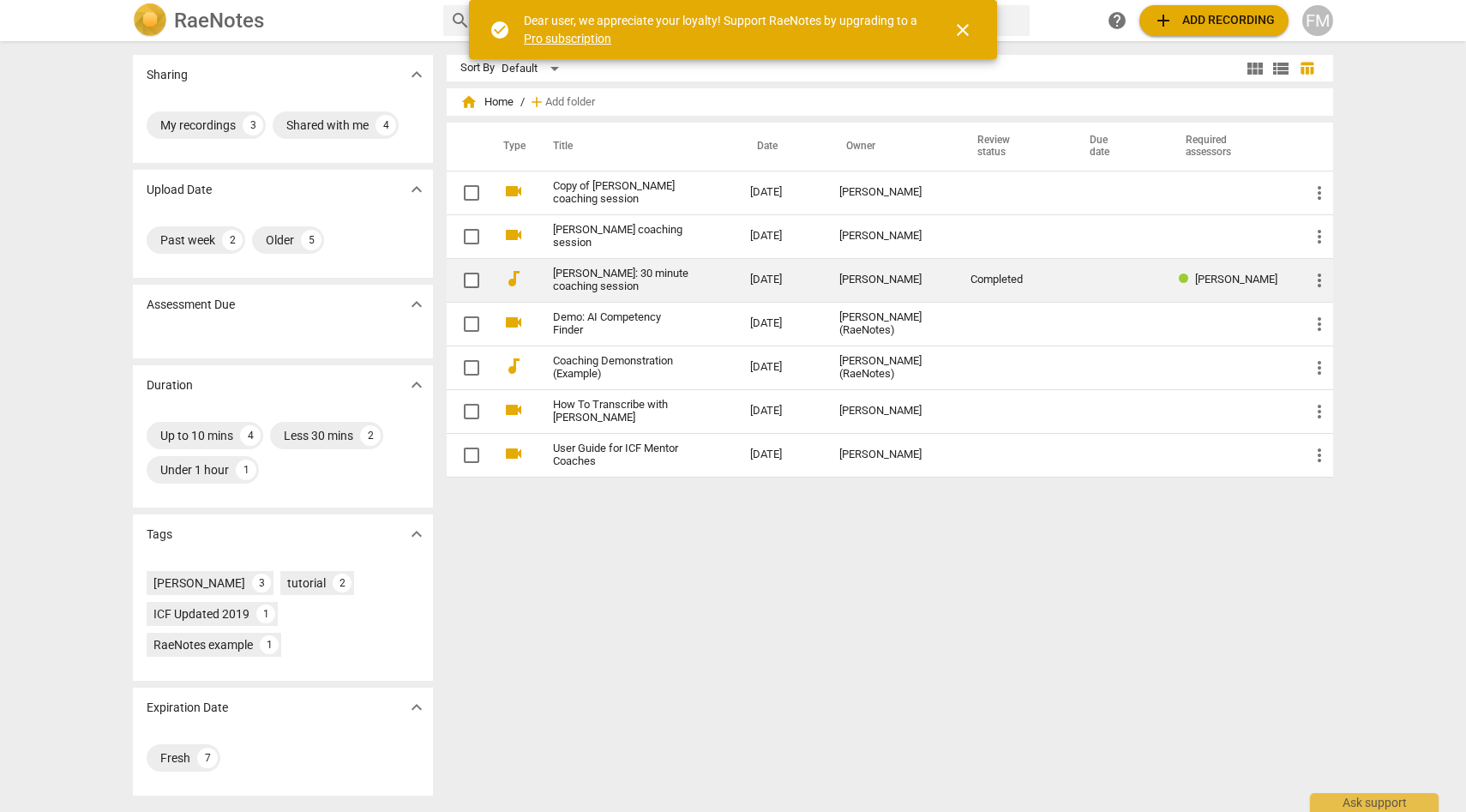
click at [670, 278] on link "[PERSON_NAME]: 30 minute coaching session" at bounding box center [621, 281] width 136 height 26
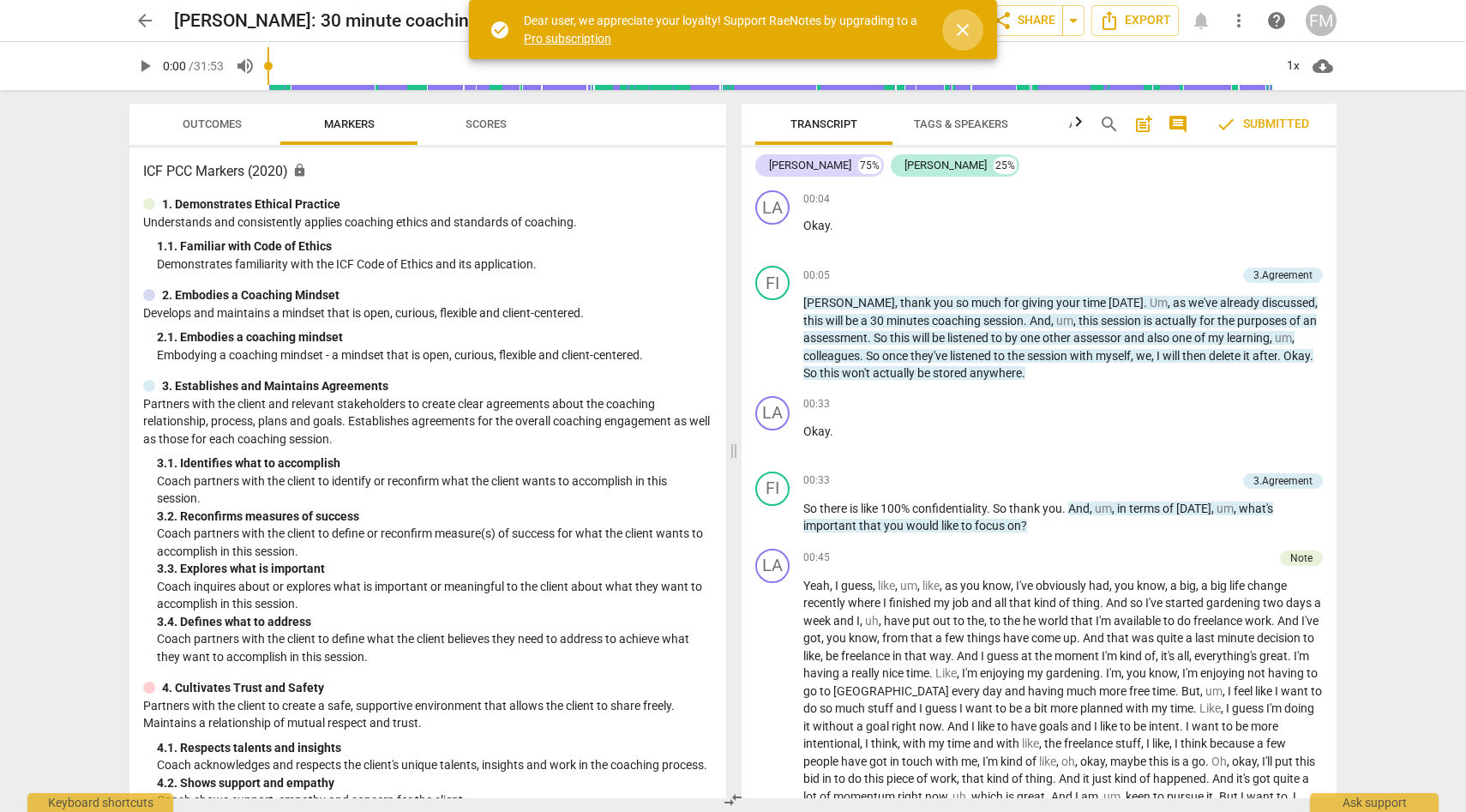
click at [962, 25] on span "close" at bounding box center [962, 30] width 21 height 21
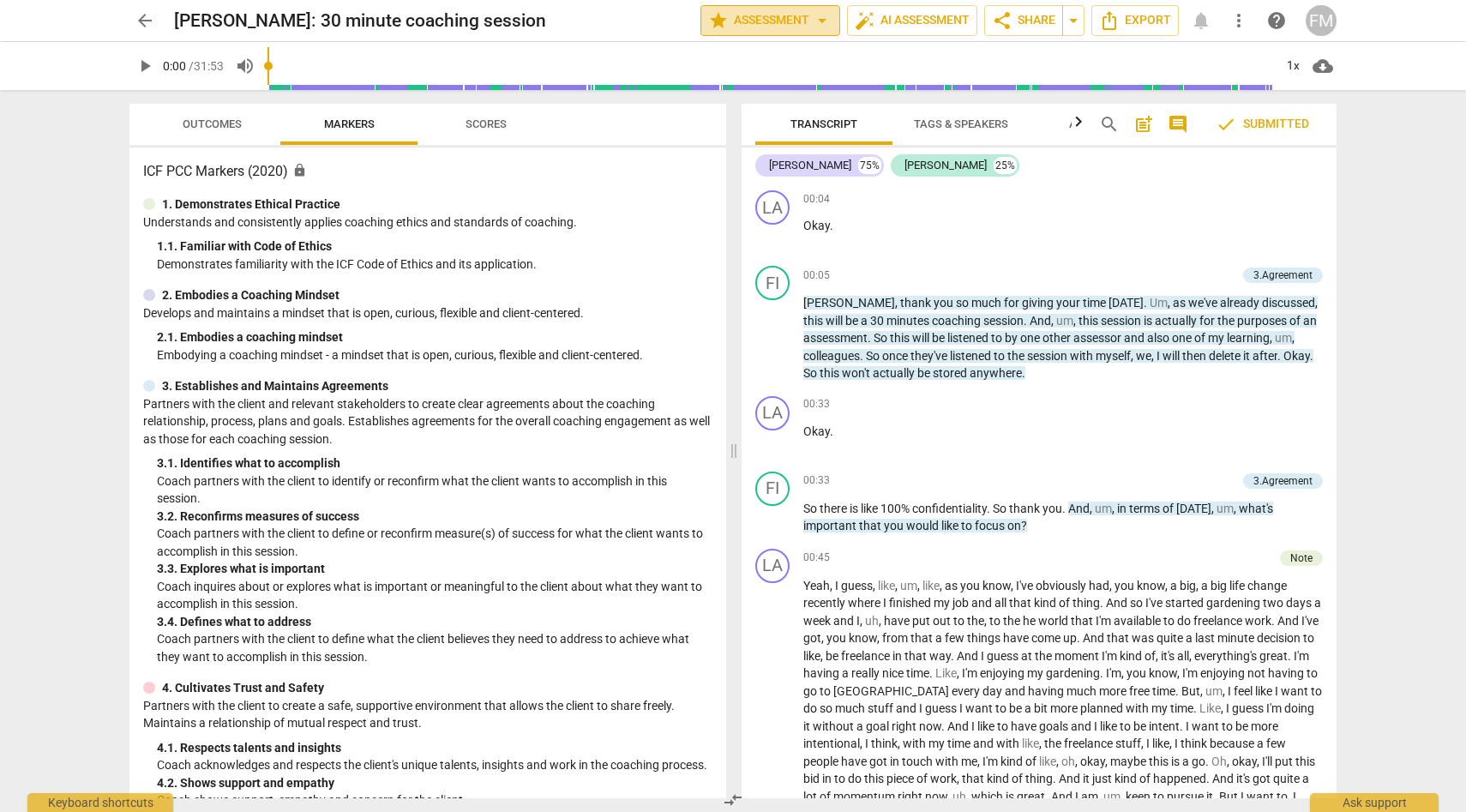
click at [784, 19] on span "star Assessment arrow_drop_down" at bounding box center [770, 20] width 124 height 21
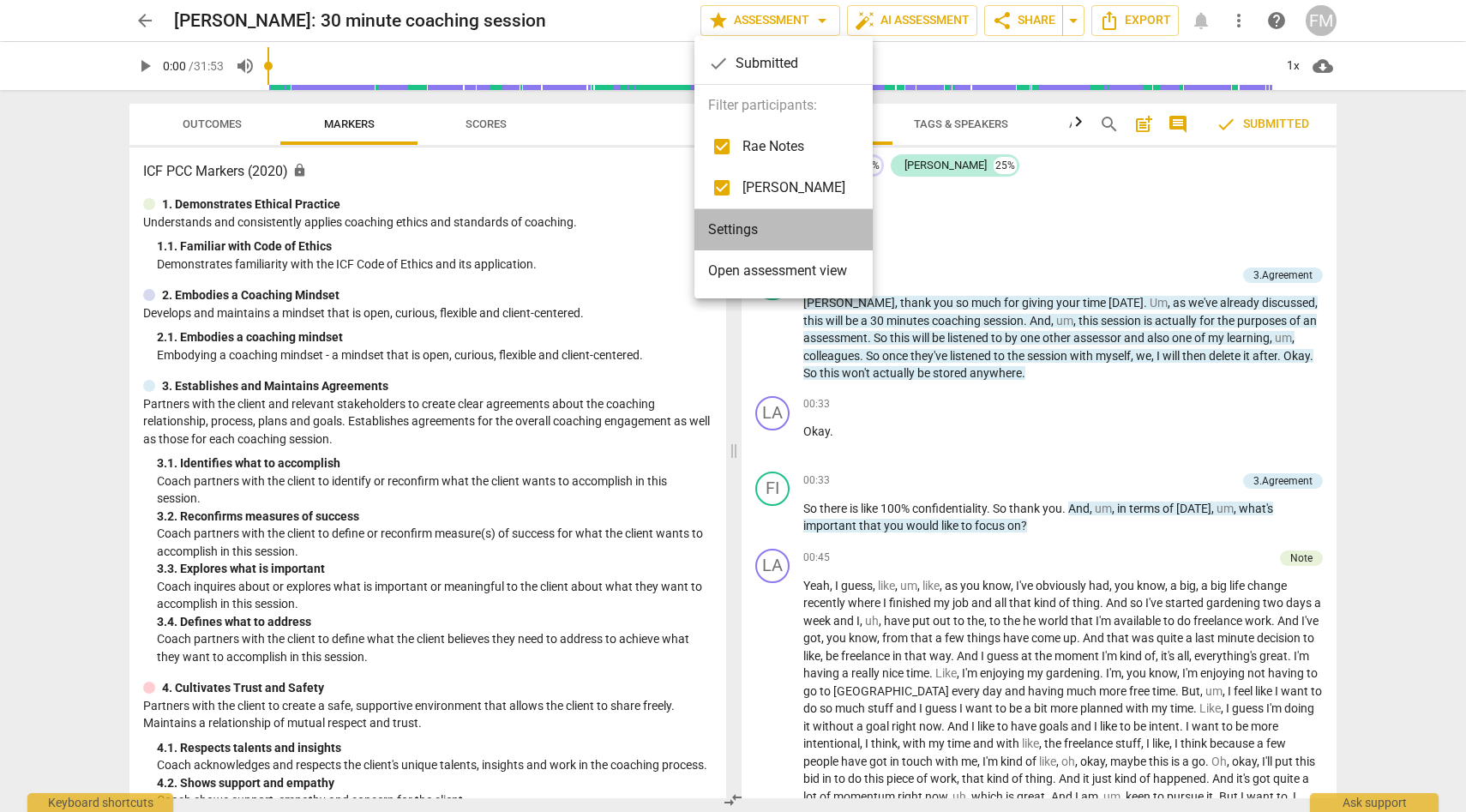
click at [789, 223] on li "Settings" at bounding box center [783, 229] width 178 height 41
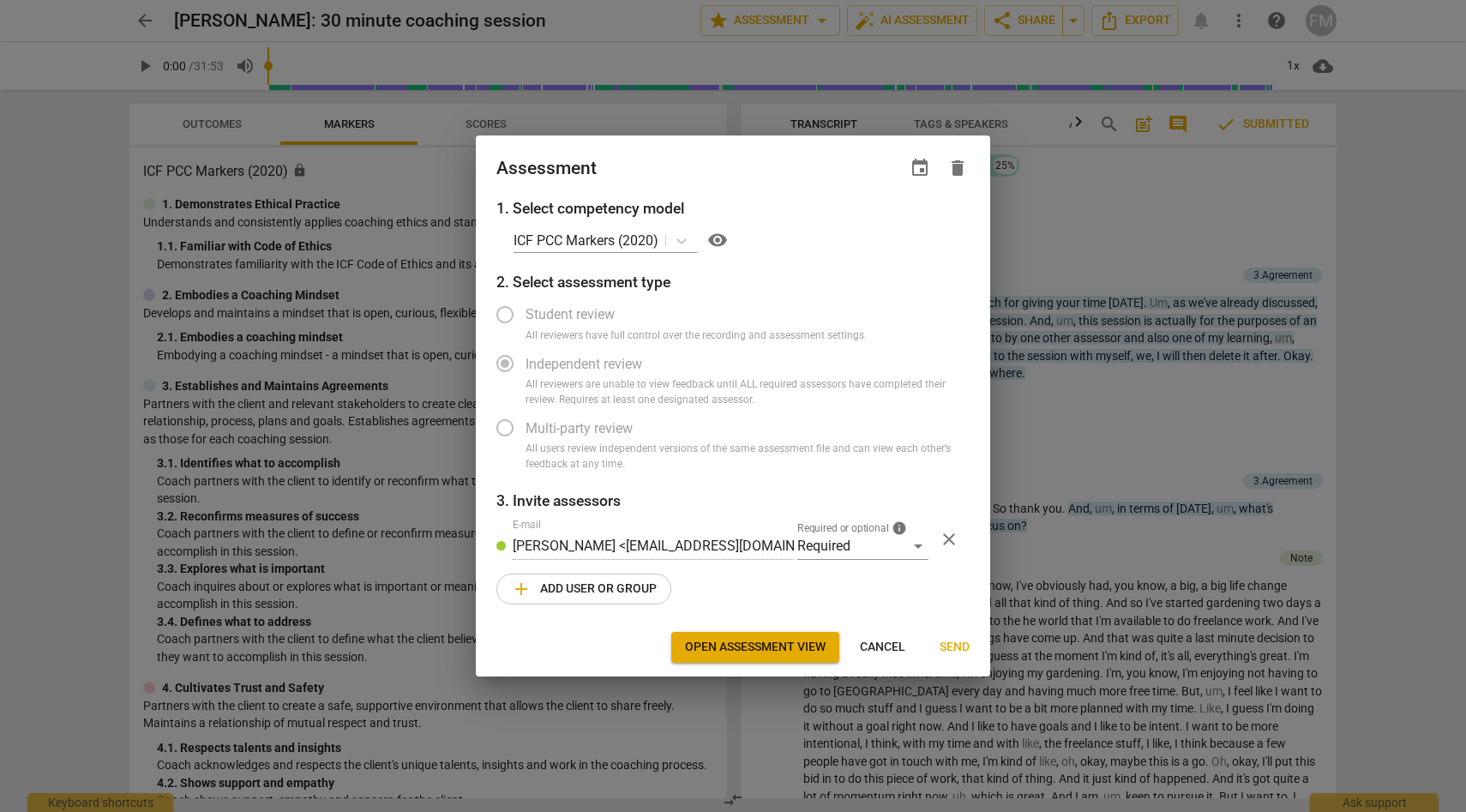
click at [954, 542] on span "close" at bounding box center [949, 538] width 21 height 21
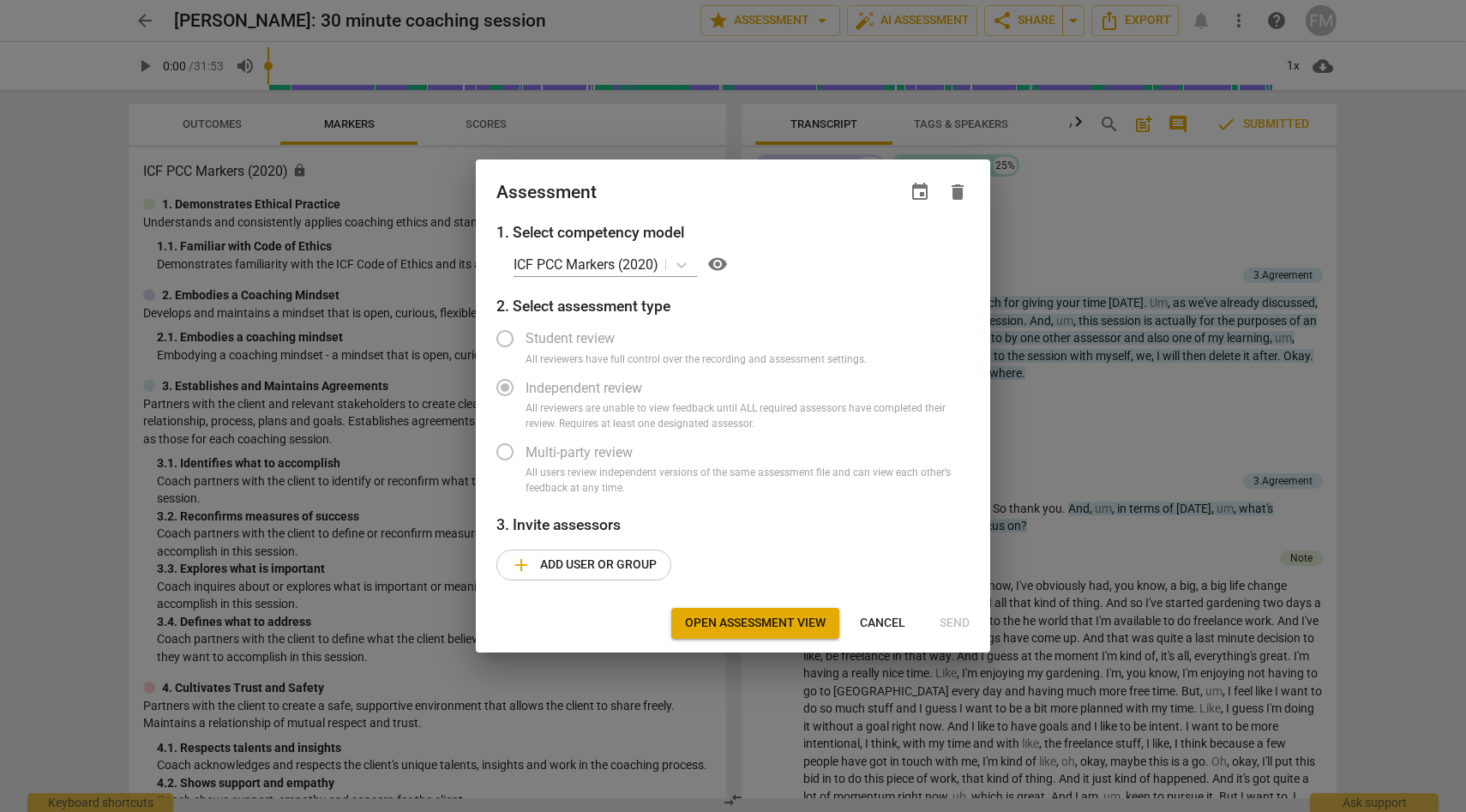
click at [1105, 419] on div at bounding box center [733, 406] width 1466 height 812
radio input "false"
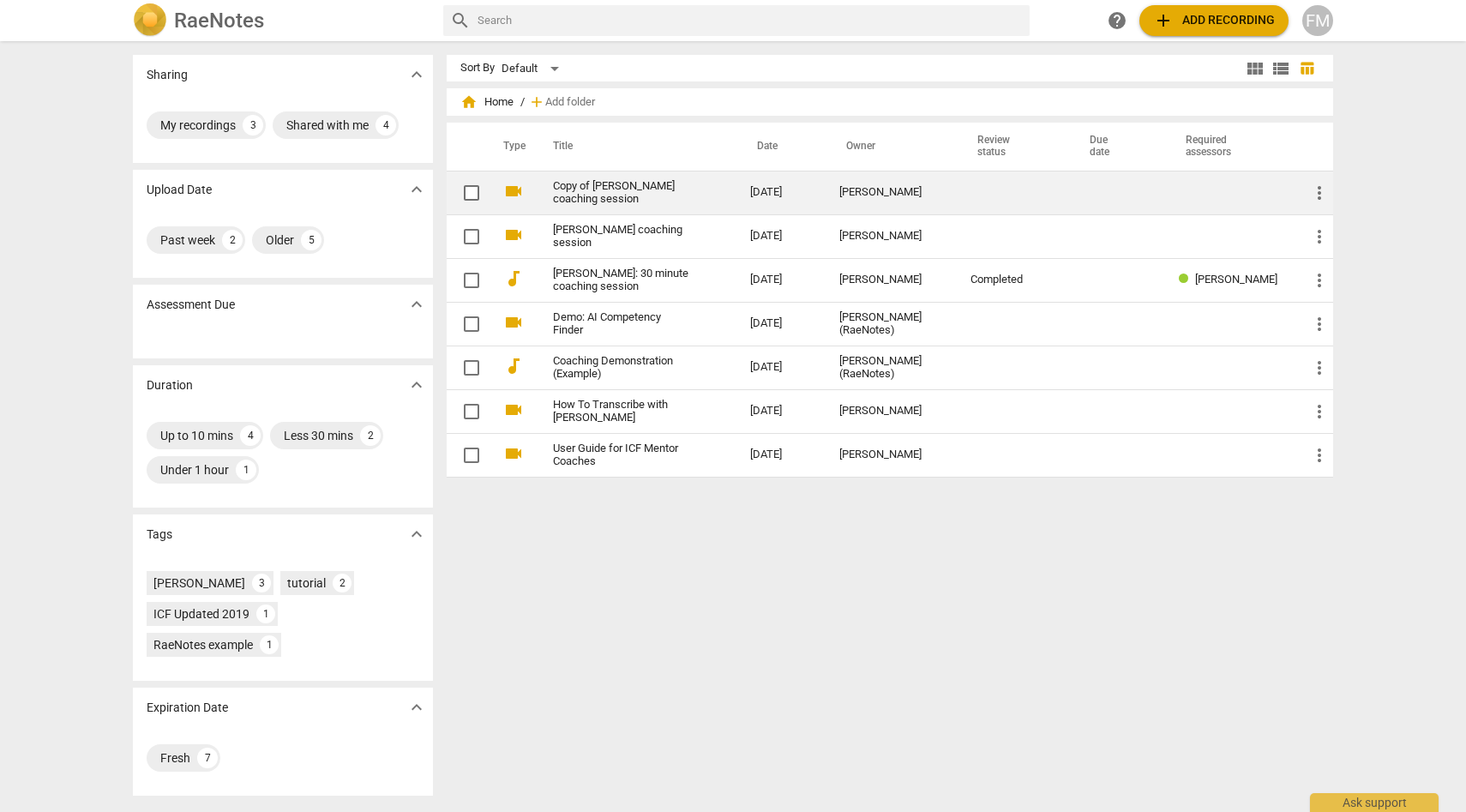
click at [927, 196] on td "[PERSON_NAME]" at bounding box center [891, 192] width 131 height 43
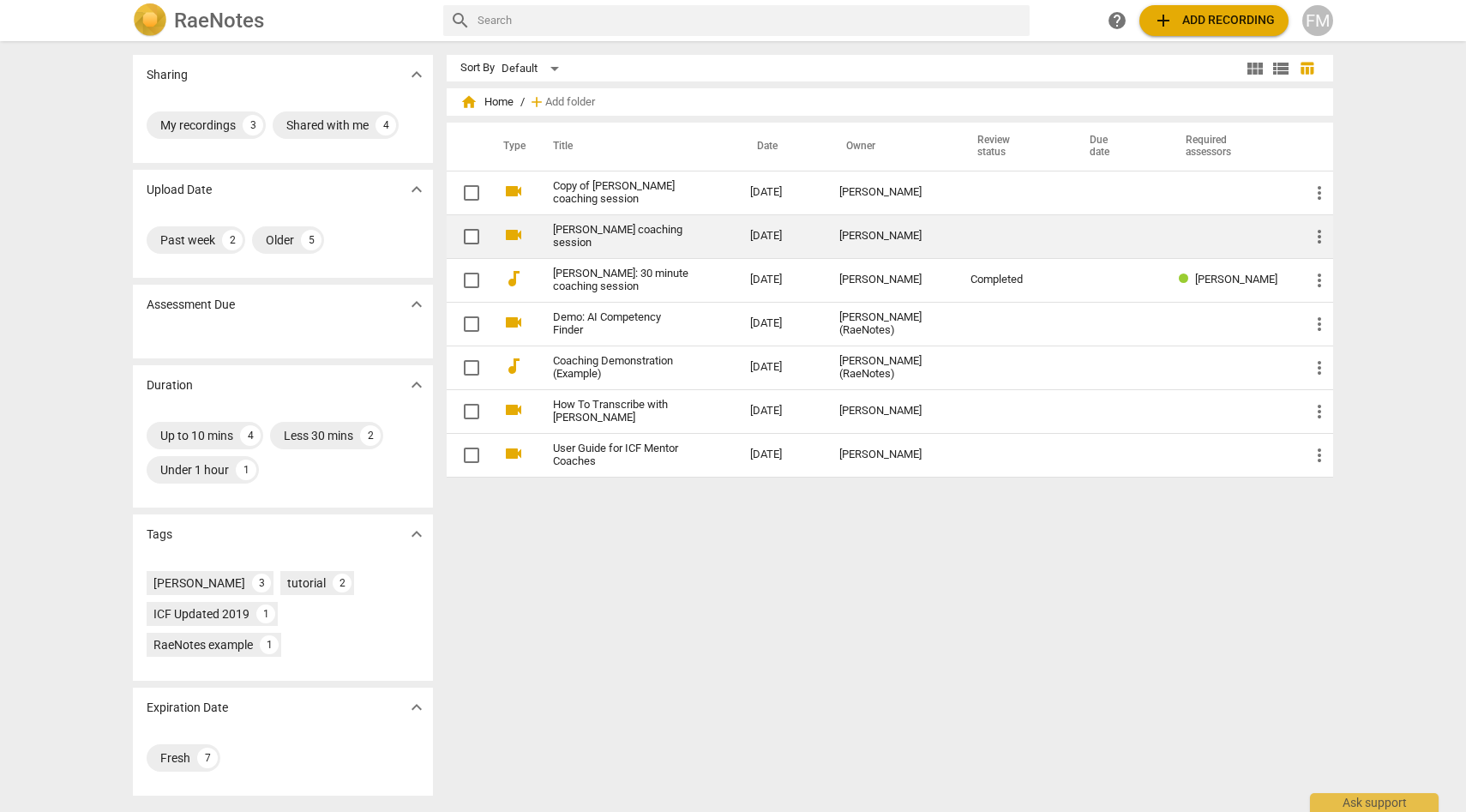
click at [934, 242] on td "[PERSON_NAME]" at bounding box center [891, 236] width 131 height 43
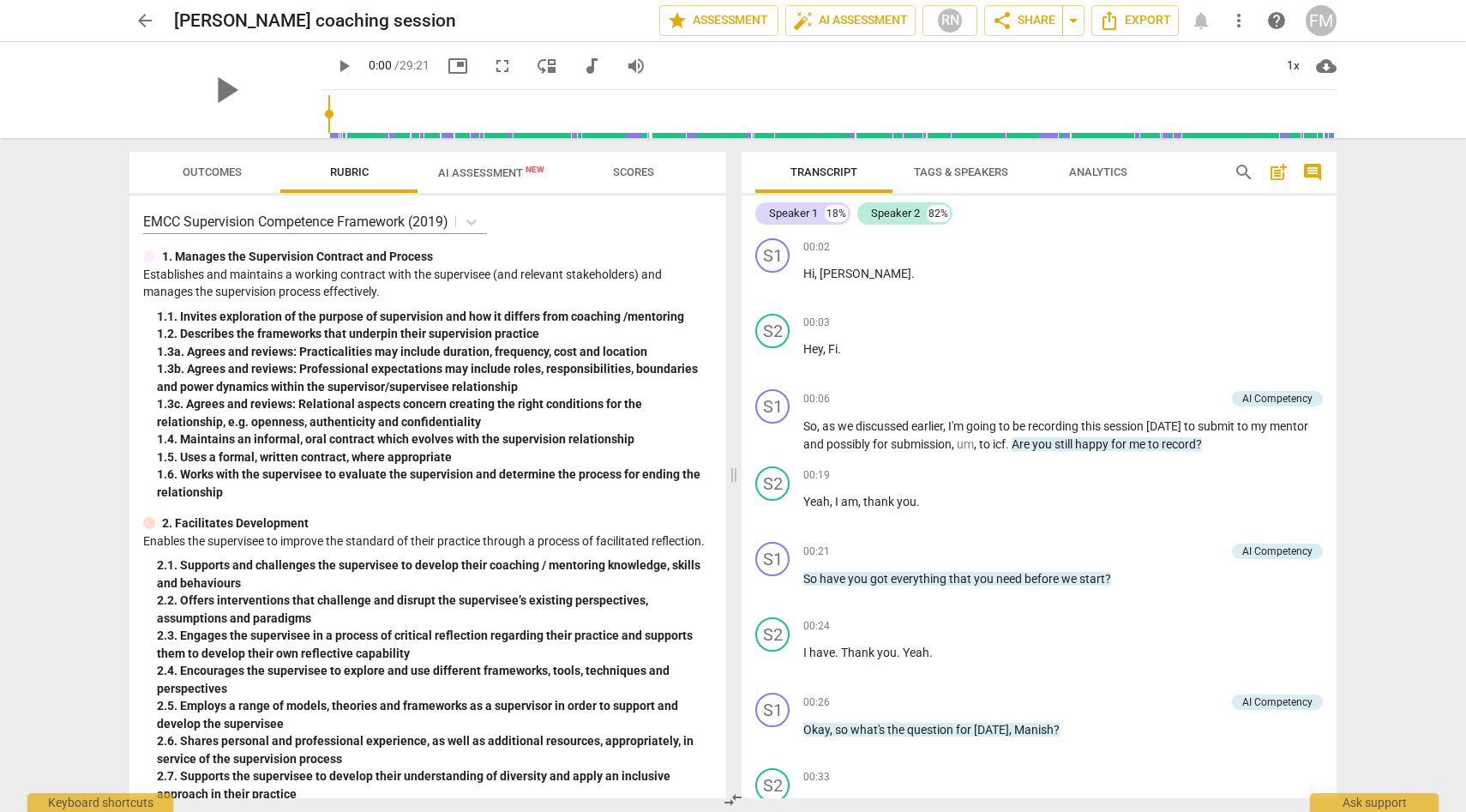
click at [538, 320] on div "1. 1. Invites exploration of the purpose of supervision and how it differs from…" at bounding box center [434, 317] width 555 height 18
click at [478, 183] on span "AI Assessment New" at bounding box center [491, 172] width 148 height 26
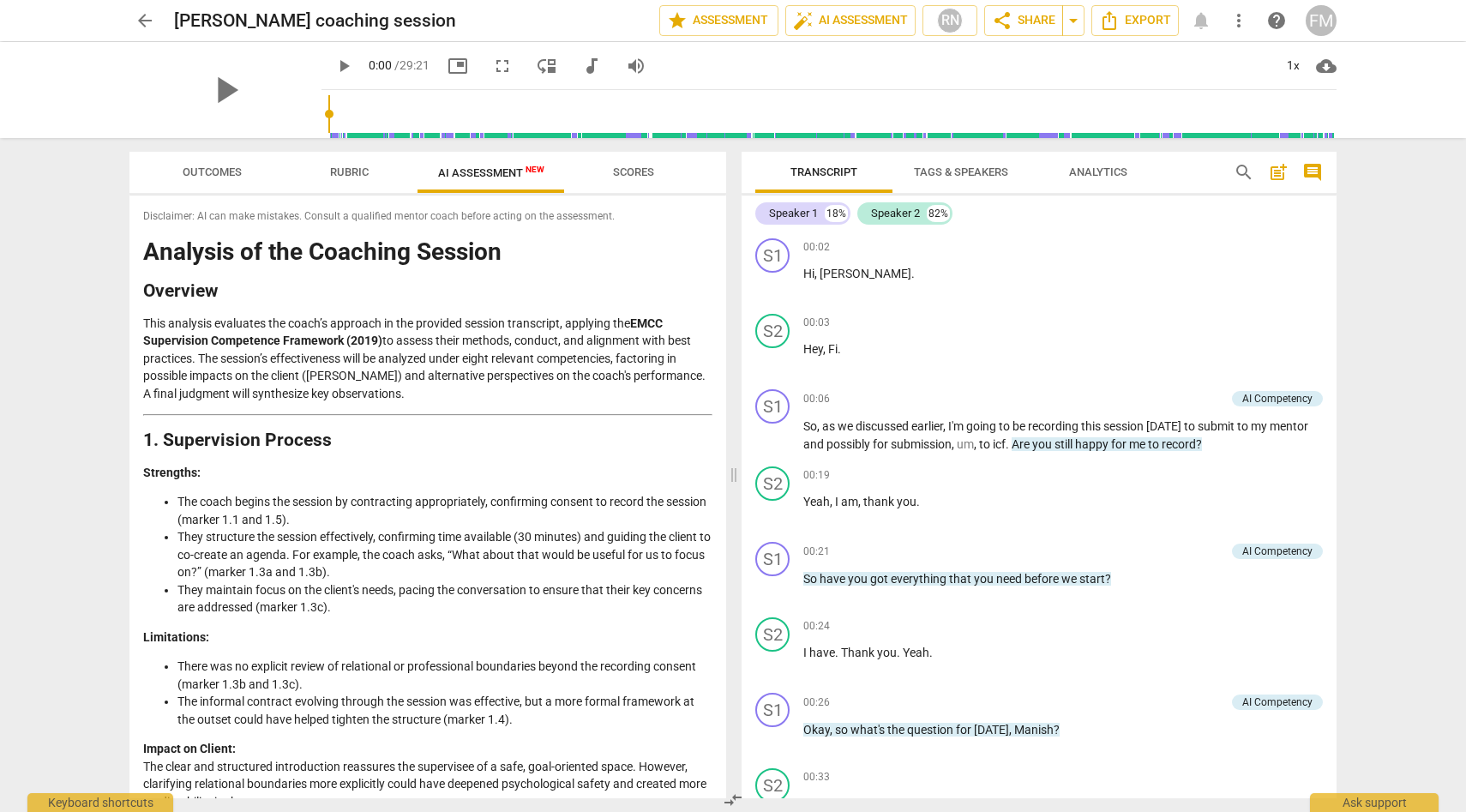
click at [330, 187] on button "Rubric" at bounding box center [349, 172] width 137 height 41
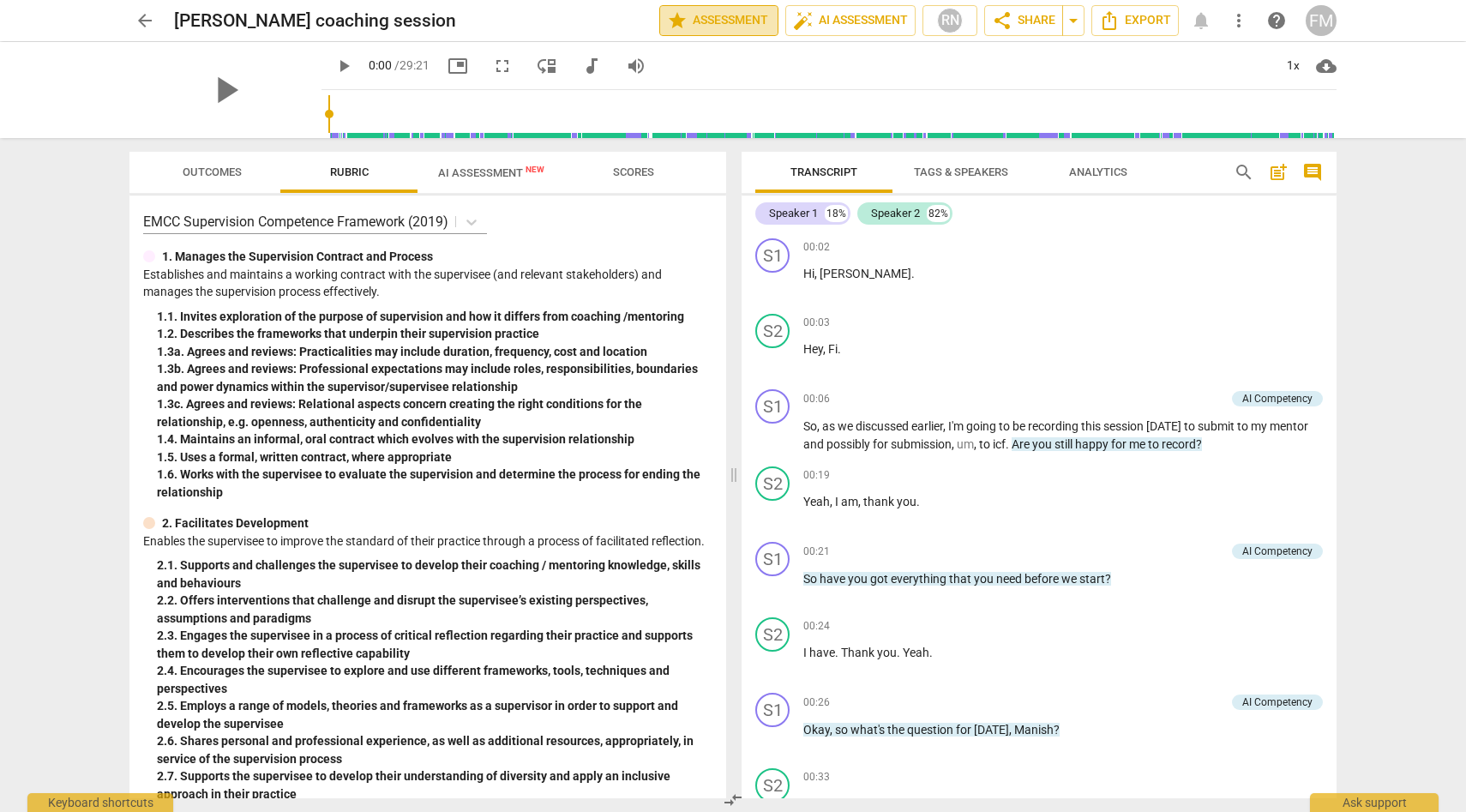
click at [729, 21] on span "star Assessment" at bounding box center [718, 20] width 103 height 21
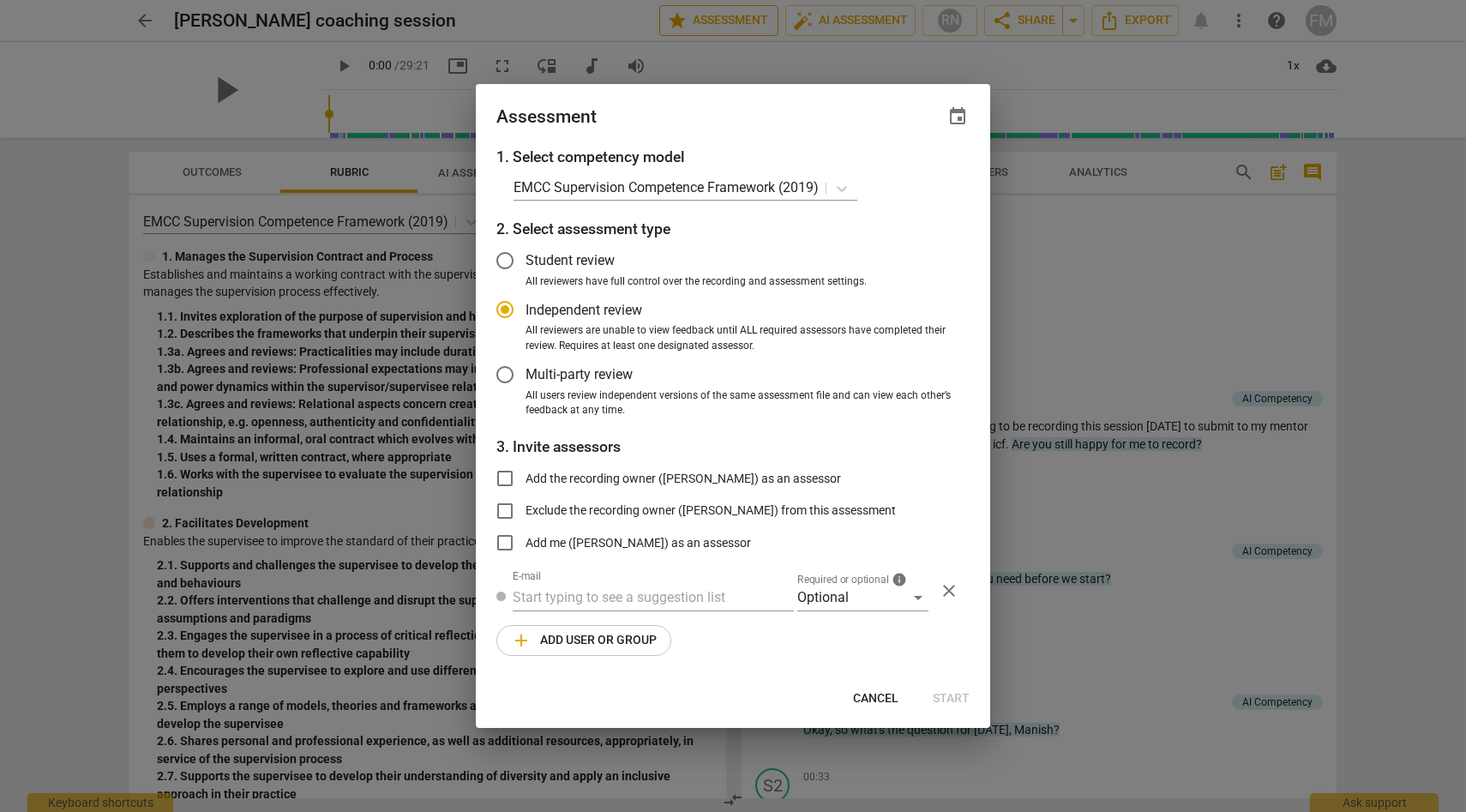
radio input "false"
click at [503, 260] on input "Student review" at bounding box center [505, 261] width 41 height 41
radio input "false"
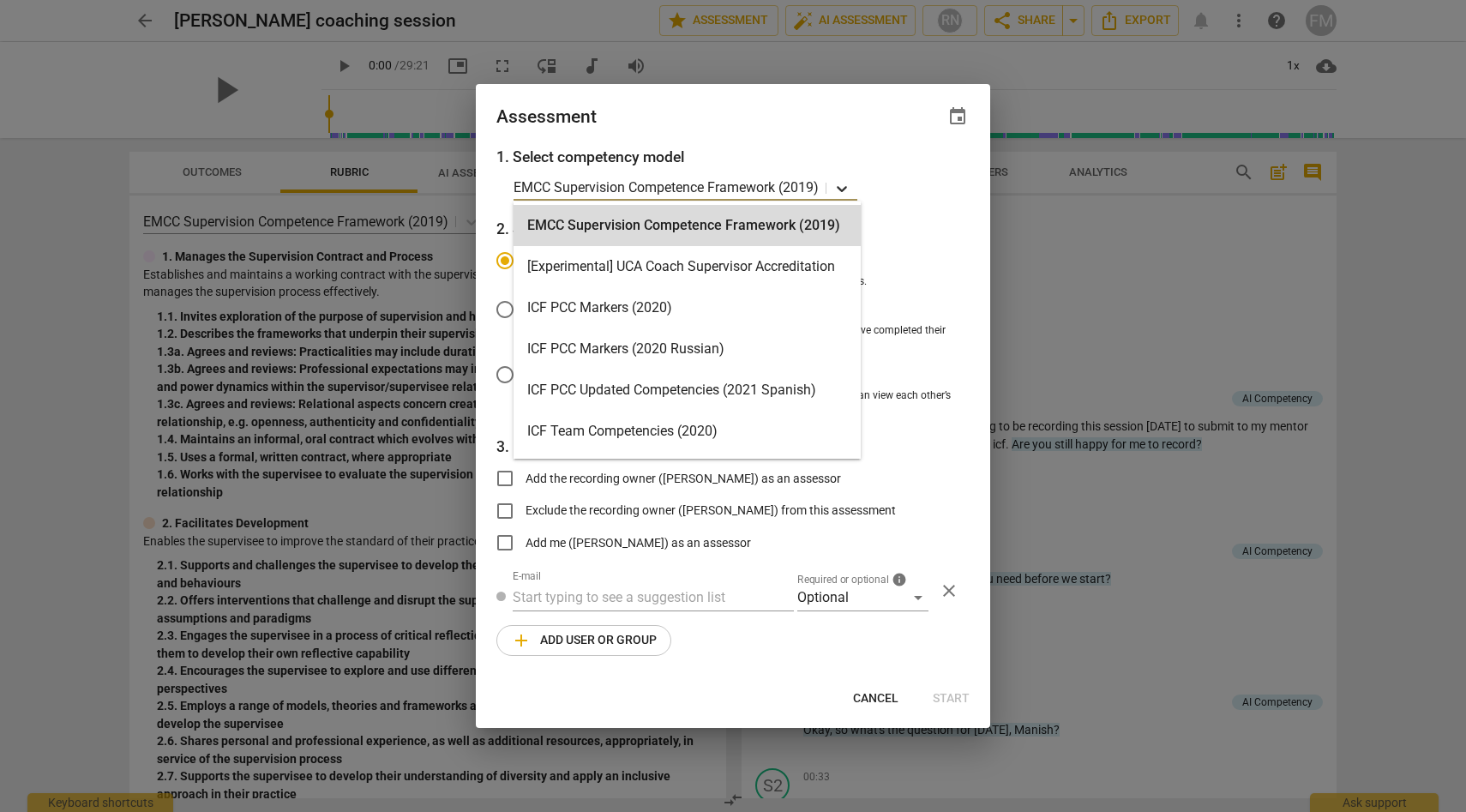
click at [846, 184] on icon at bounding box center [841, 188] width 17 height 17
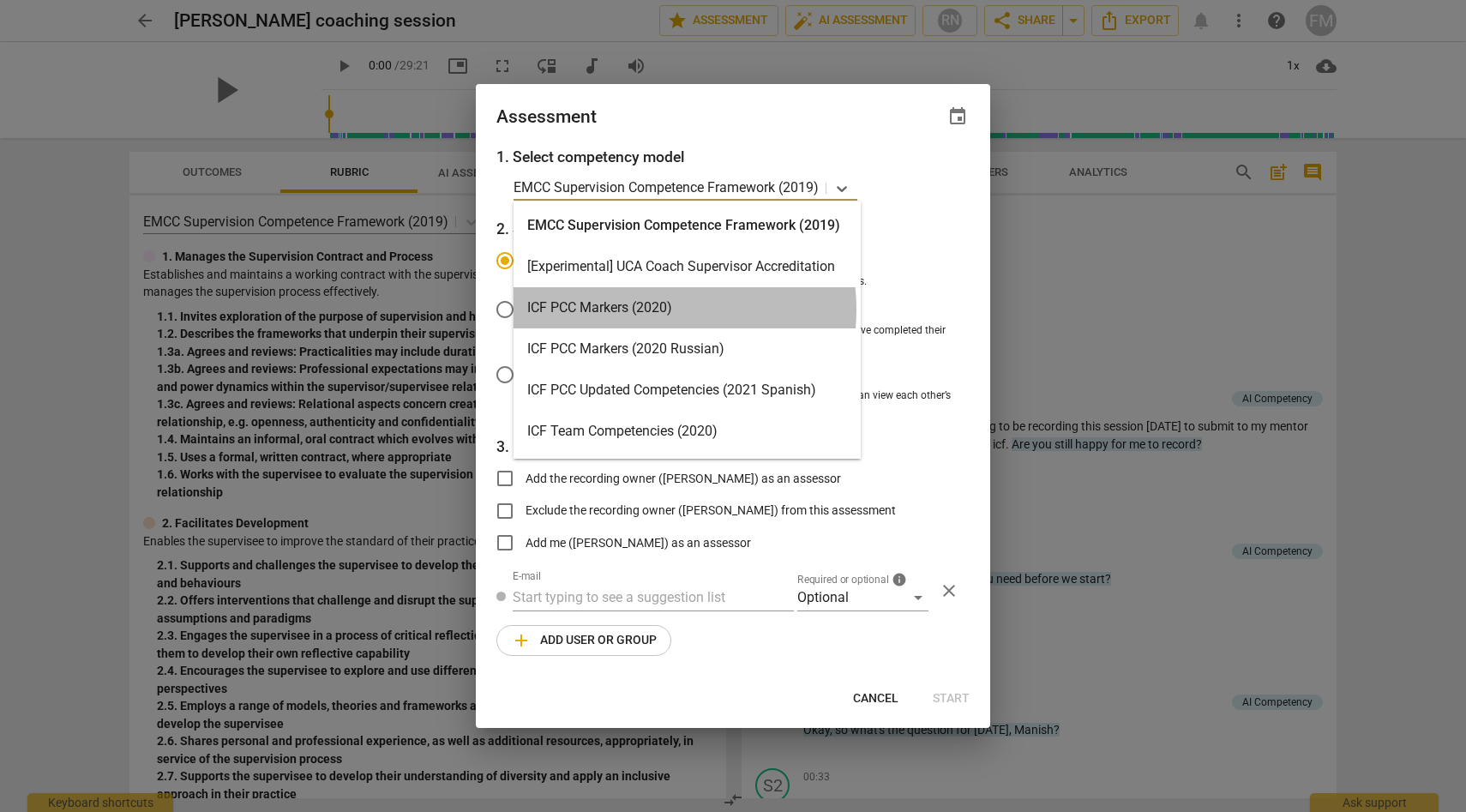
click at [635, 309] on div "ICF PCC Markers (2020)" at bounding box center [687, 308] width 348 height 41
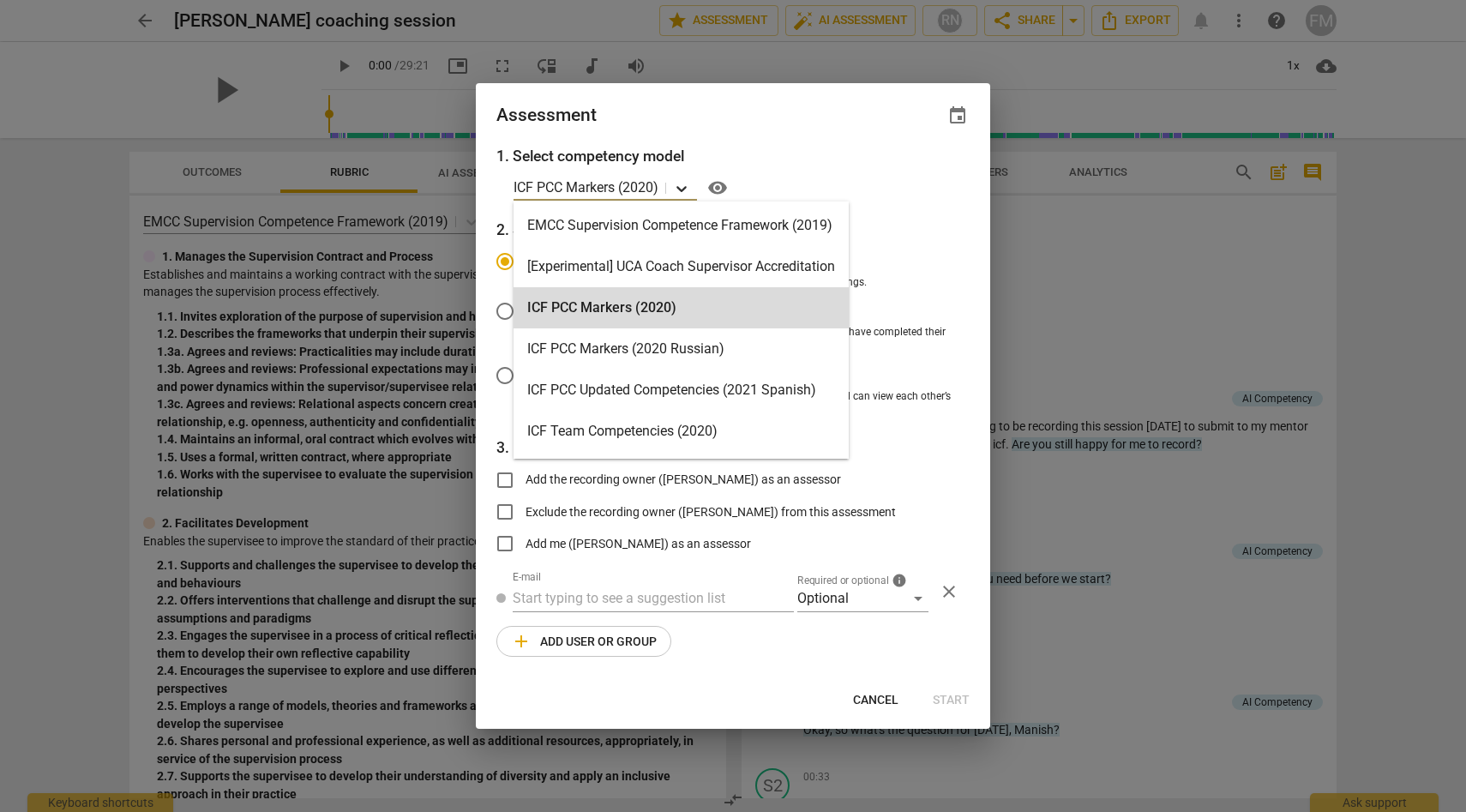
click at [682, 192] on icon at bounding box center [681, 188] width 17 height 17
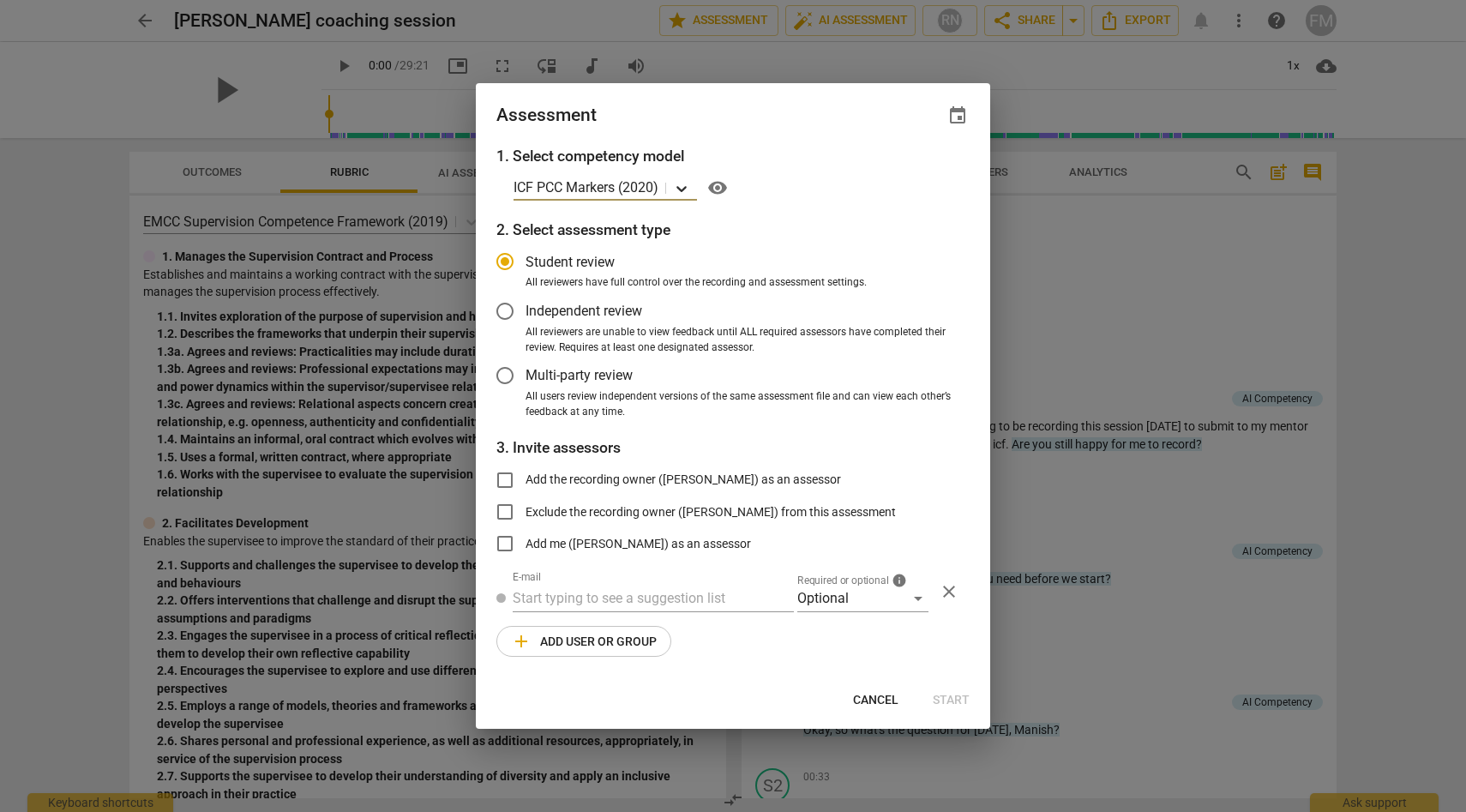
click at [682, 192] on icon at bounding box center [681, 188] width 17 height 17
click at [572, 593] on input "text" at bounding box center [654, 598] width 282 height 28
radio input "false"
paste input "[PERSON_NAME][EMAIL_ADDRESS][DOMAIN_NAME]"
type input "[PERSON_NAME][EMAIL_ADDRESS][DOMAIN_NAME]"
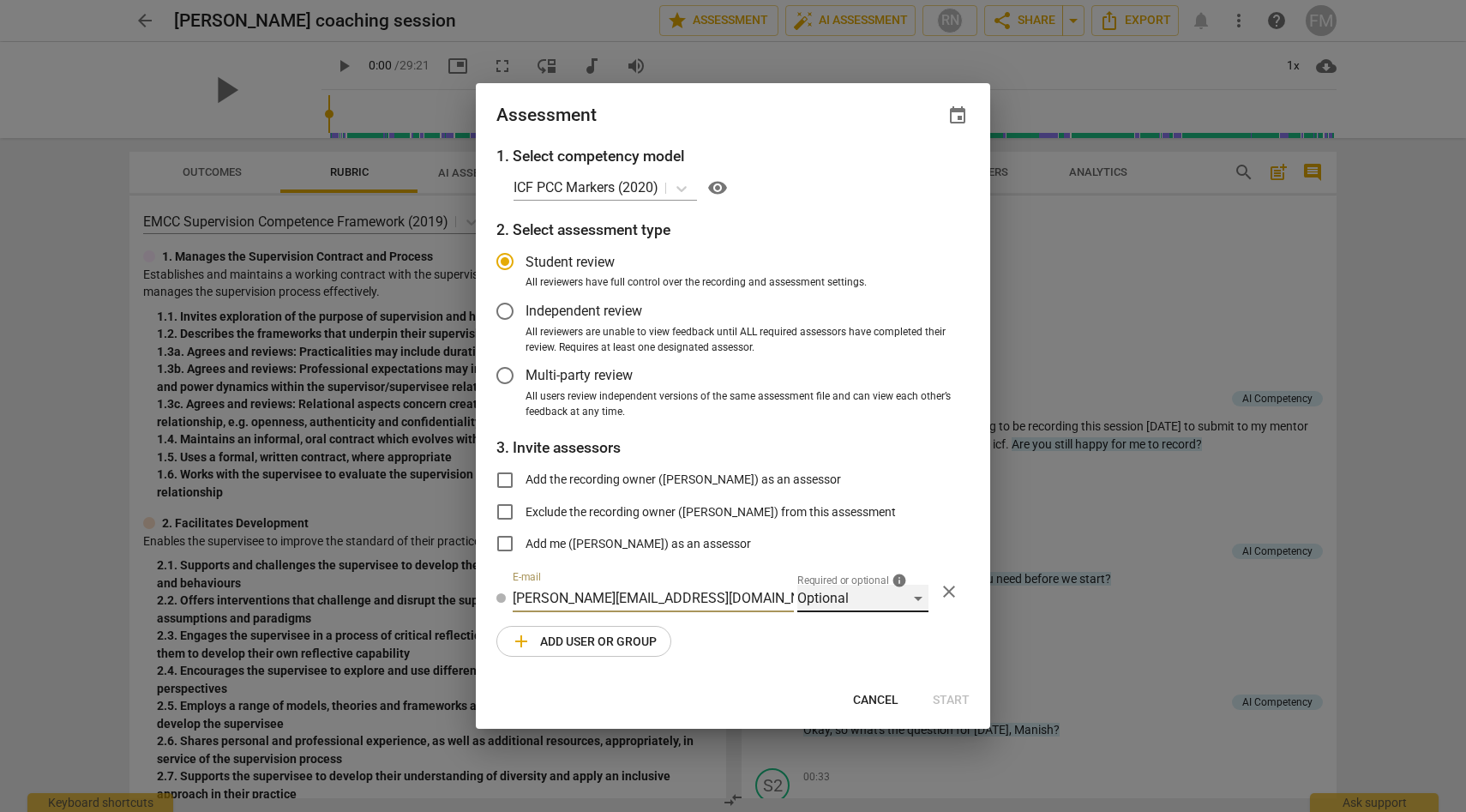
click at [911, 597] on div "Optional" at bounding box center [862, 598] width 131 height 28
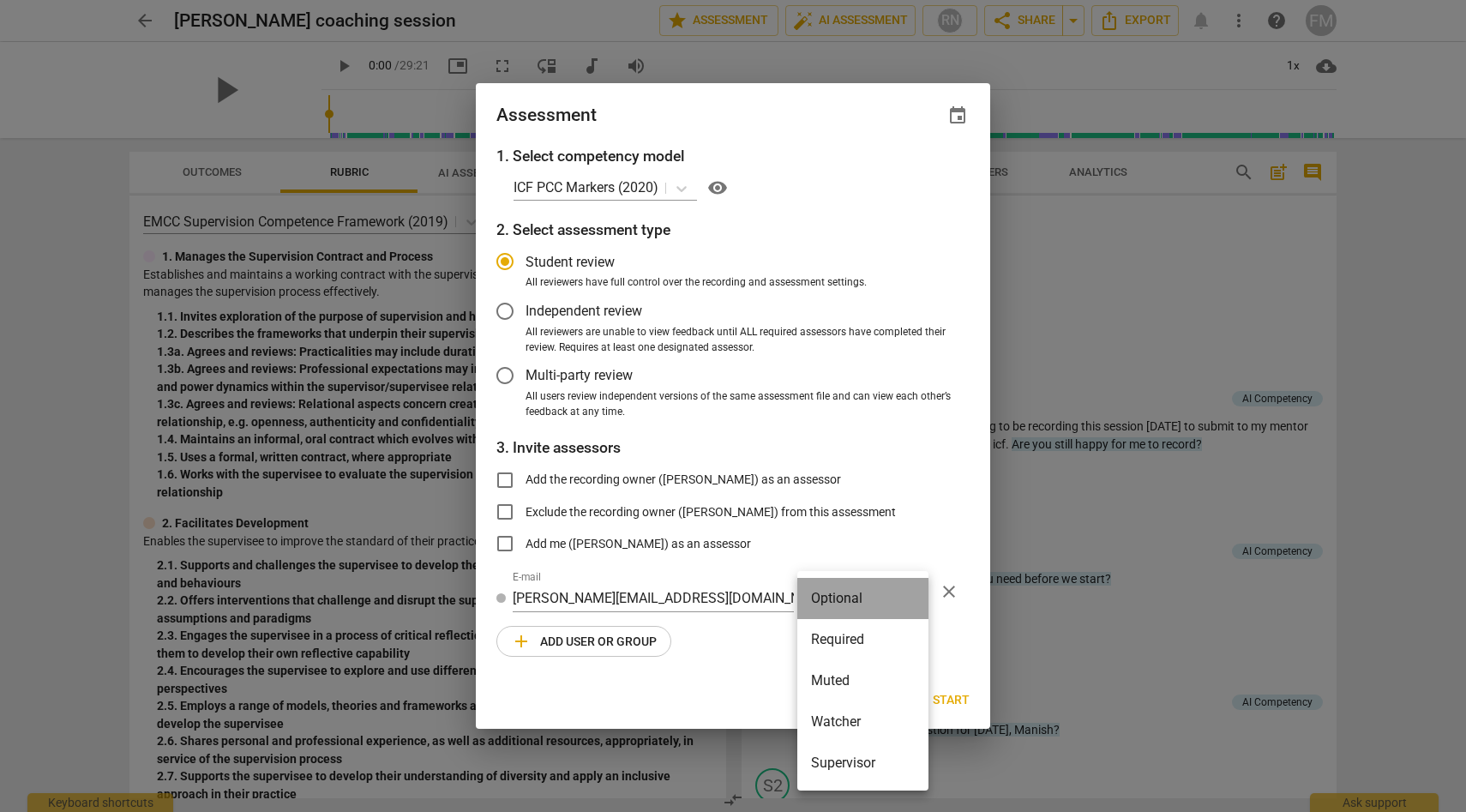
click at [911, 597] on li "Optional" at bounding box center [862, 598] width 131 height 41
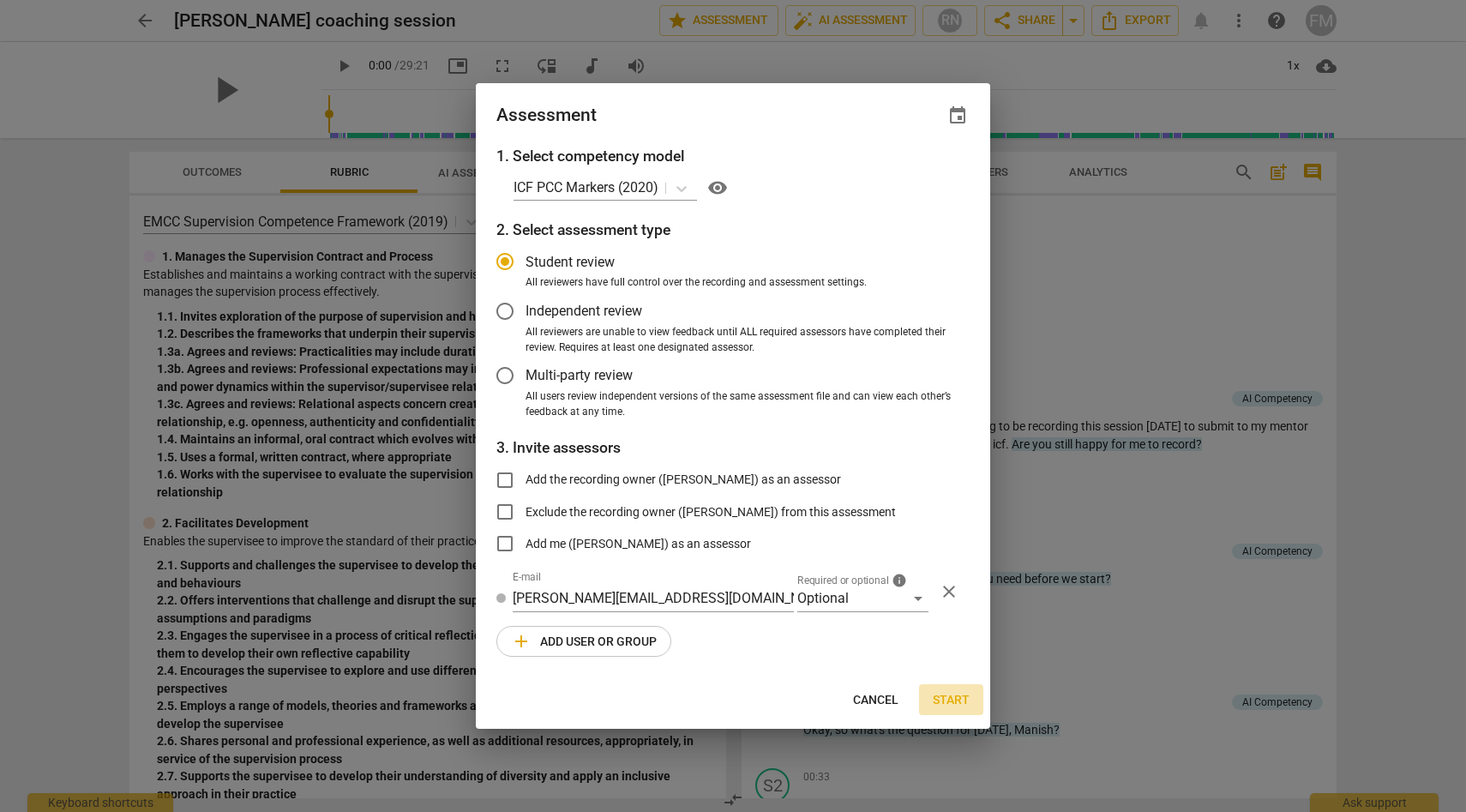
click at [948, 698] on span "Start" at bounding box center [950, 700] width 36 height 17
radio input "false"
type input "[PERSON_NAME] <[PERSON_NAME][EMAIL_ADDRESS][DOMAIN_NAME]>"
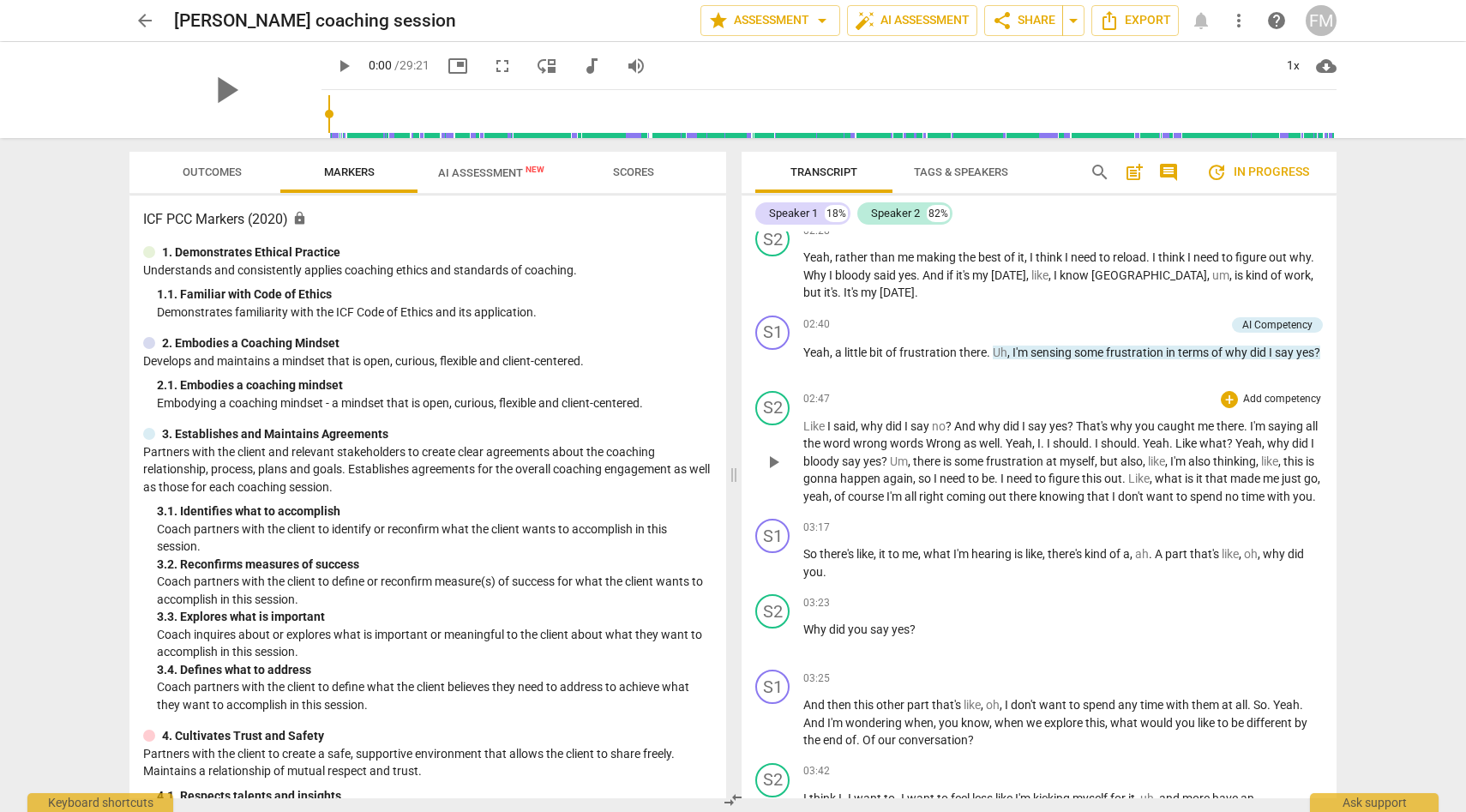
scroll to position [1306, 0]
